Goal: Find specific page/section: Find specific page/section

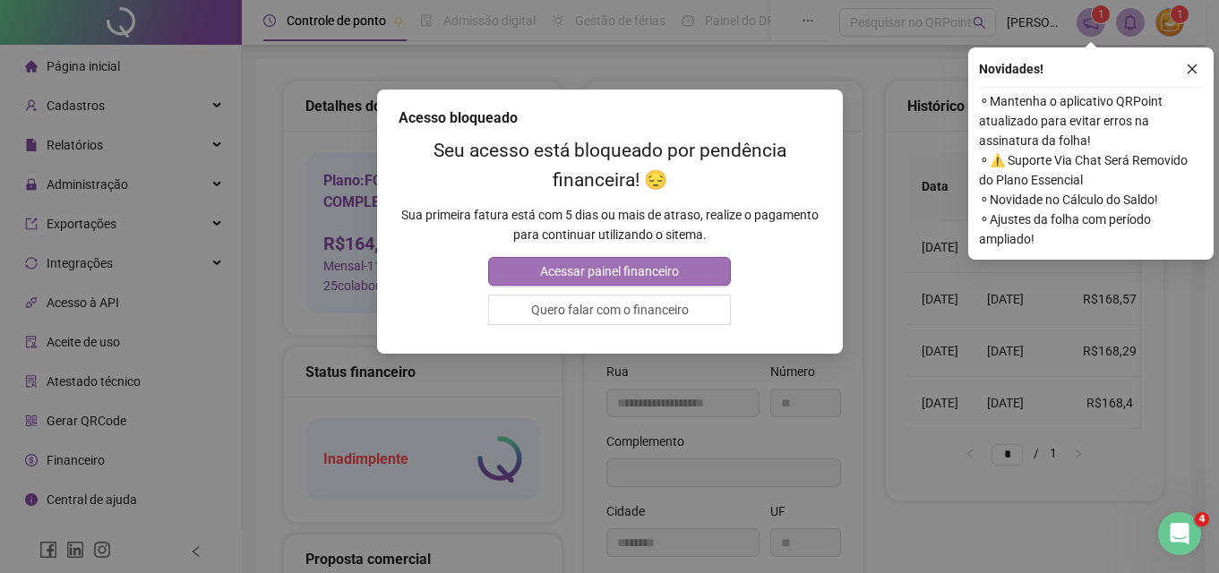
click at [681, 270] on button "Acessar painel financeiro" at bounding box center [609, 271] width 243 height 29
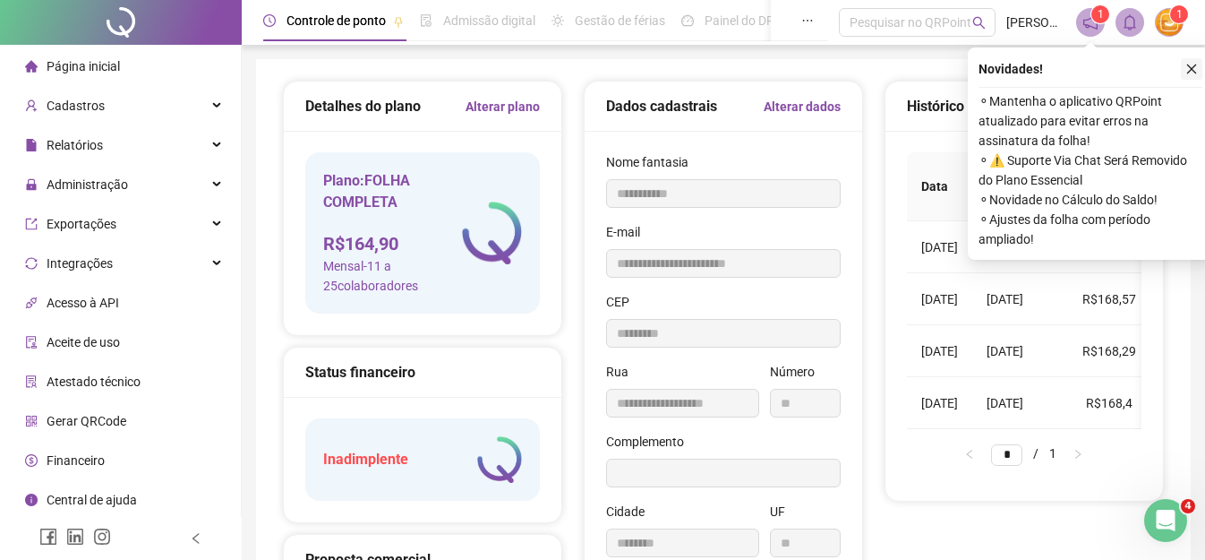
click at [1192, 70] on icon "close" at bounding box center [1192, 69] width 13 height 13
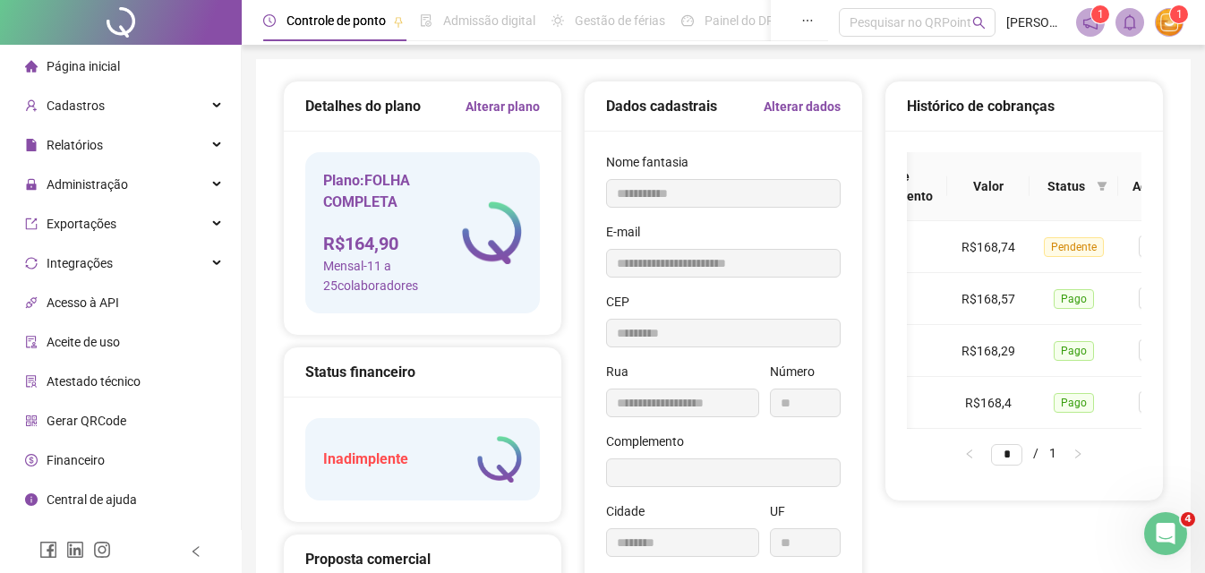
scroll to position [0, 183]
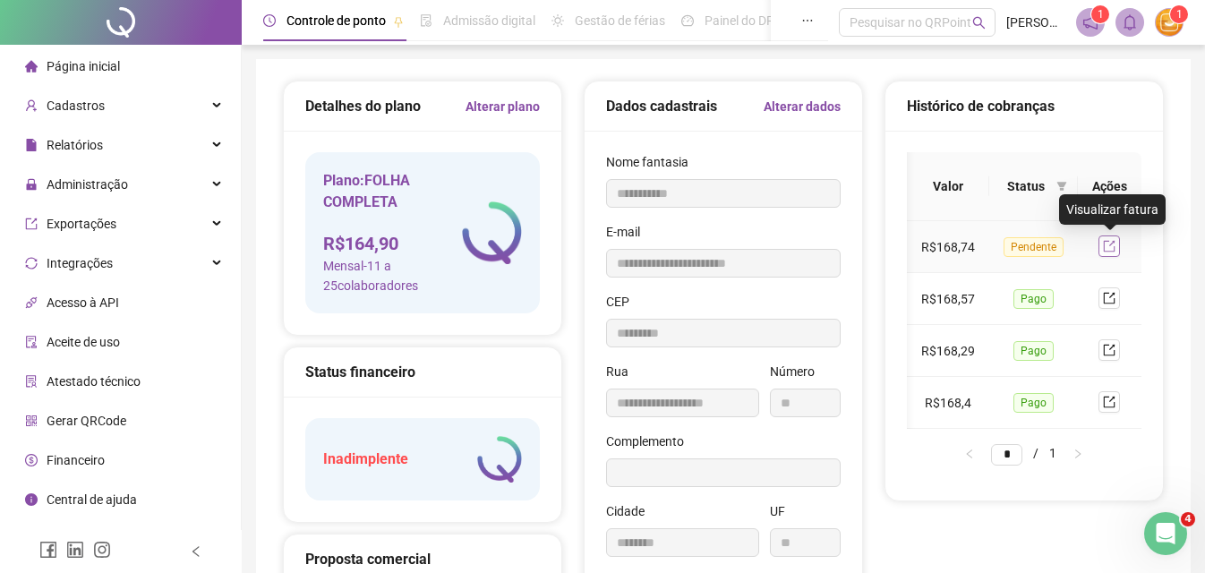
click at [1116, 248] on icon "export" at bounding box center [1110, 247] width 12 height 12
click at [93, 64] on span "Página inicial" at bounding box center [83, 66] width 73 height 14
click at [68, 62] on span "Página inicial" at bounding box center [83, 66] width 73 height 14
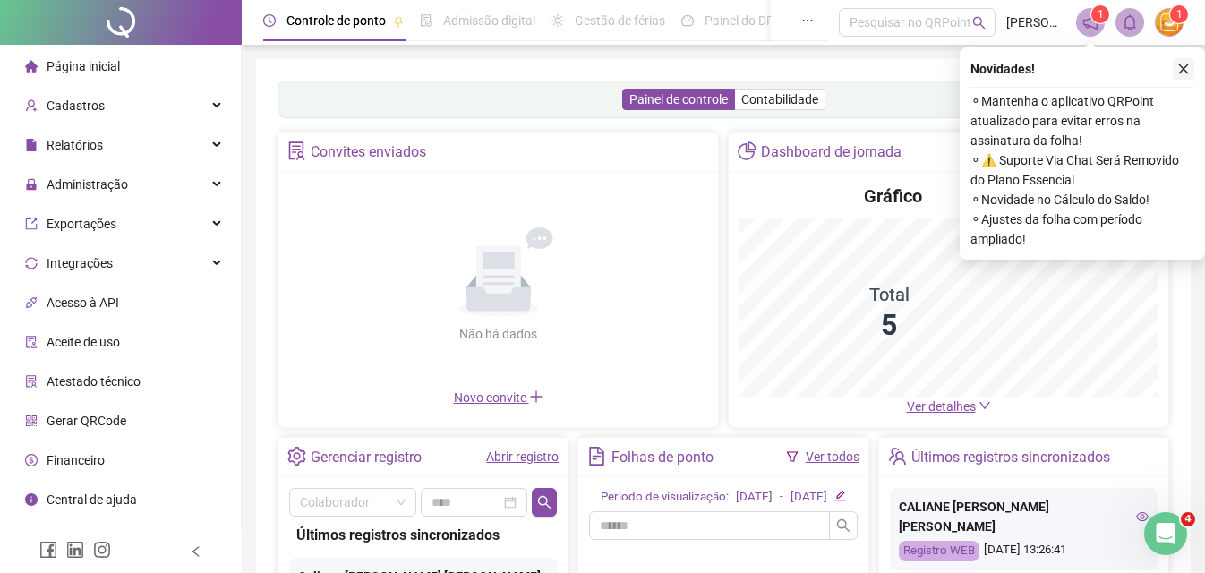
click at [1180, 70] on icon "close" at bounding box center [1184, 69] width 13 height 13
